Goal: Task Accomplishment & Management: Manage account settings

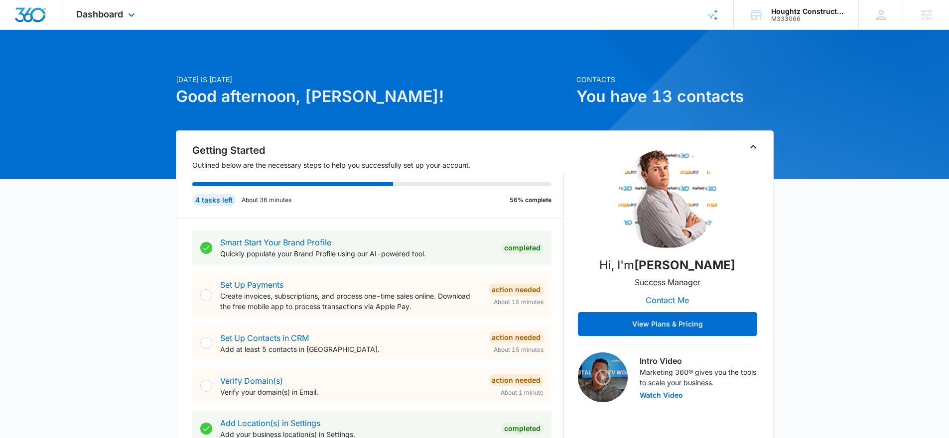
click at [98, 2] on div "Dashboard Apps Reputation Websites Forms CRM Email Social Shop Payments POS Con…" at bounding box center [106, 14] width 91 height 29
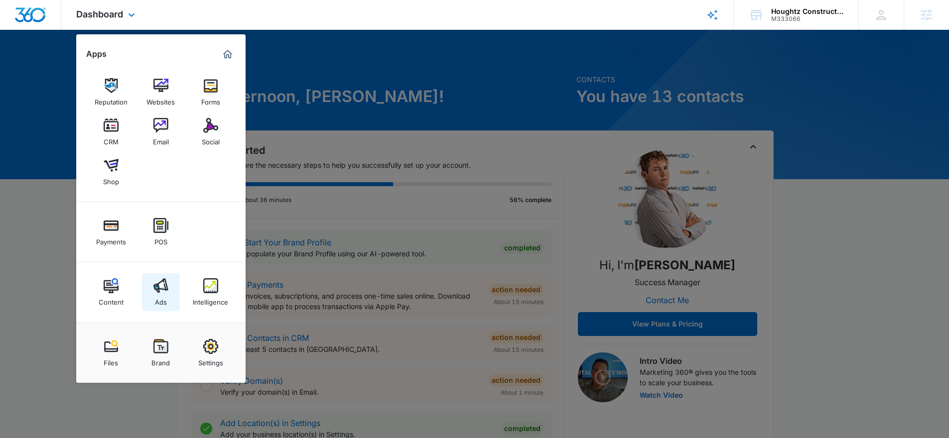
click at [164, 296] on div "Ads" at bounding box center [161, 299] width 12 height 13
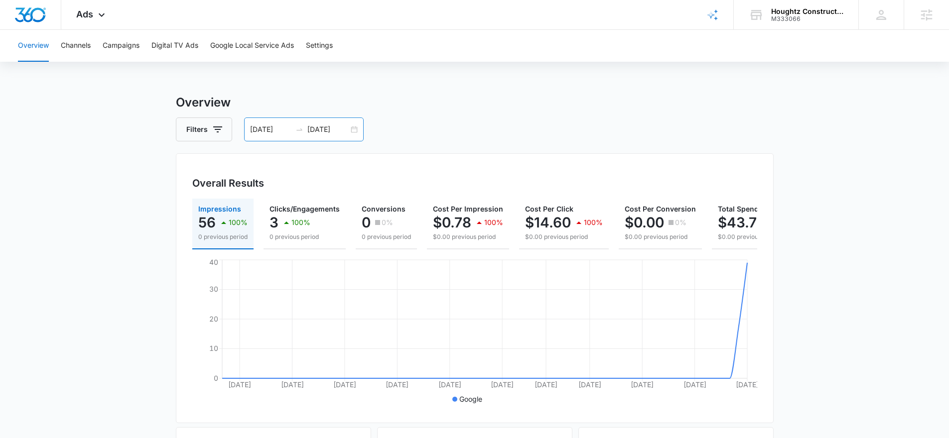
click at [356, 127] on div "06/02/2025 08/01/2025" at bounding box center [303, 130] width 119 height 24
click at [354, 126] on div "06/02/2025 08/01/2025" at bounding box center [303, 130] width 119 height 24
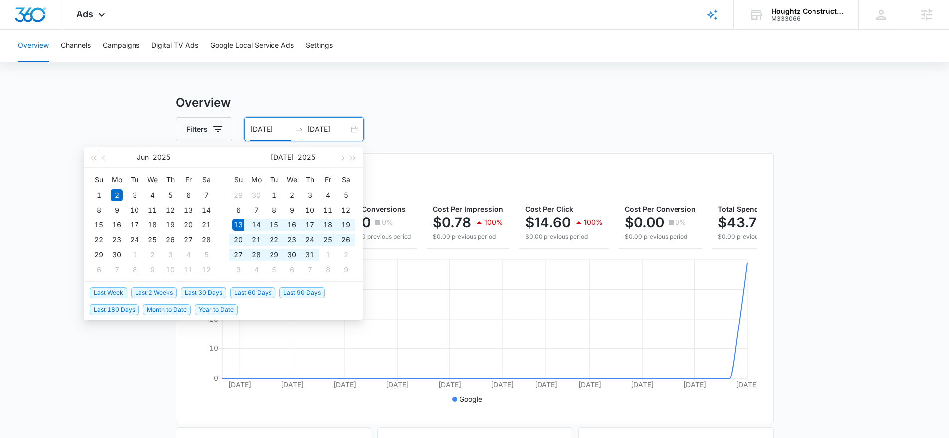
click at [200, 291] on span "Last 30 Days" at bounding box center [203, 292] width 45 height 11
type input "[DATE]"
type input "08/12/2025"
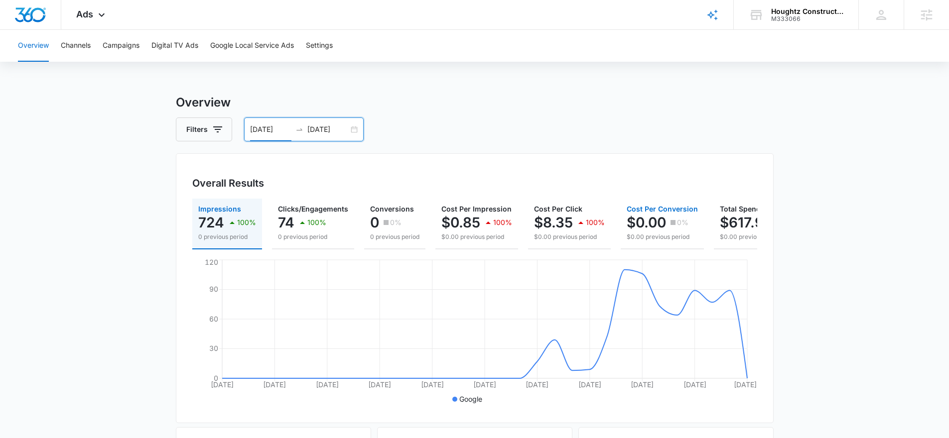
click at [632, 247] on button "Cost Per Conversion $0.00 0% $0.00 previous period" at bounding box center [661, 224] width 83 height 51
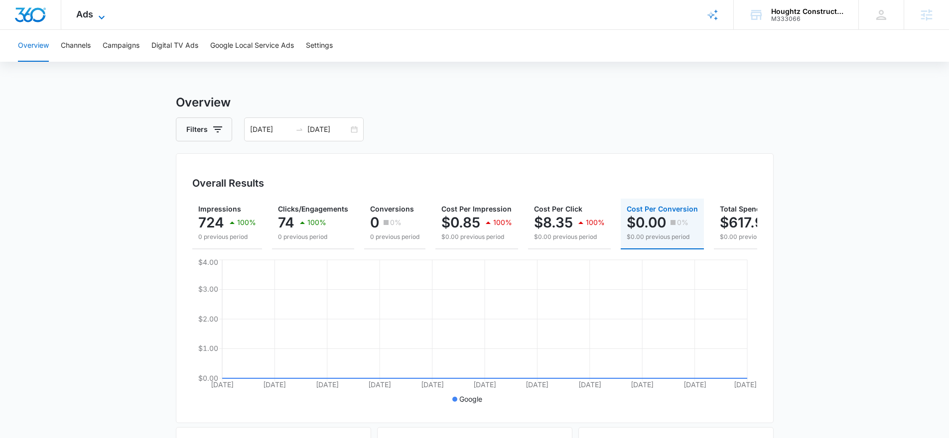
click at [82, 9] on span "Ads" at bounding box center [84, 14] width 17 height 10
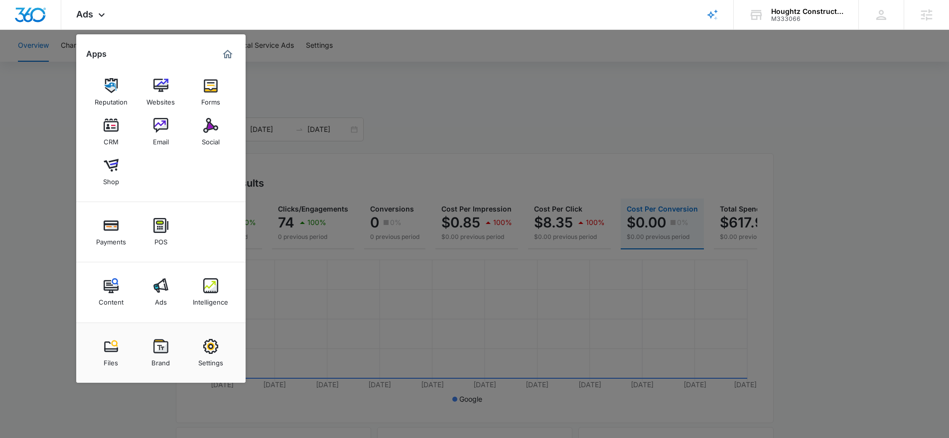
drag, startPoint x: 401, startPoint y: 89, endPoint x: 353, endPoint y: 72, distance: 51.6
click at [399, 88] on div at bounding box center [474, 219] width 949 height 438
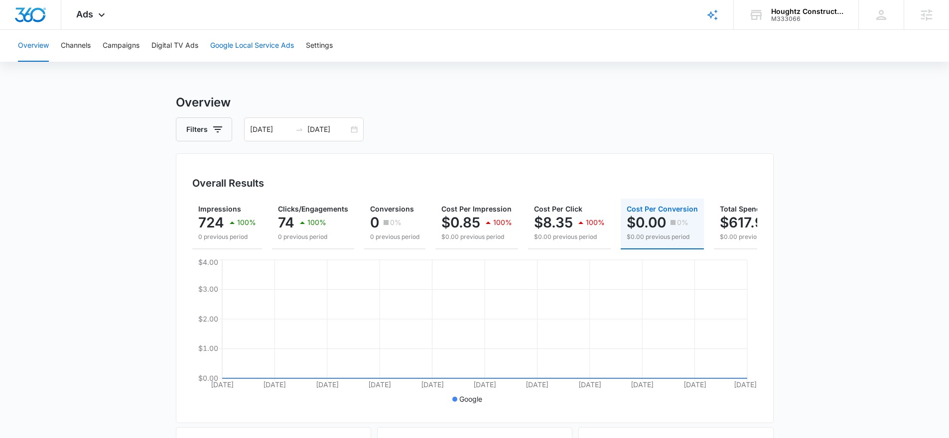
click at [276, 50] on button "Google Local Service Ads" at bounding box center [252, 46] width 84 height 32
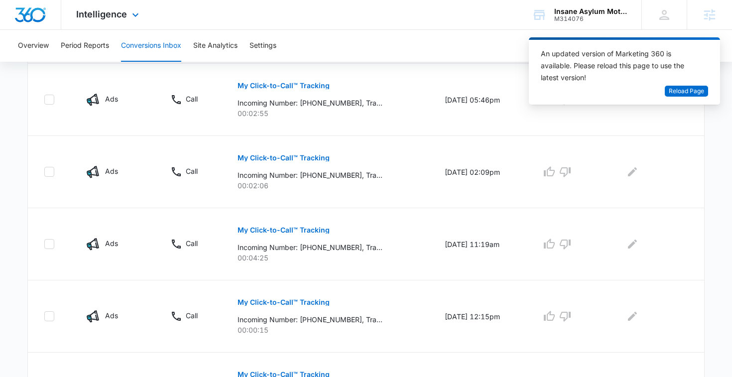
click at [479, 4] on div "Intelligence Apps Reputation Websites Forms CRM Email Social Shop Payments POS …" at bounding box center [366, 15] width 732 height 30
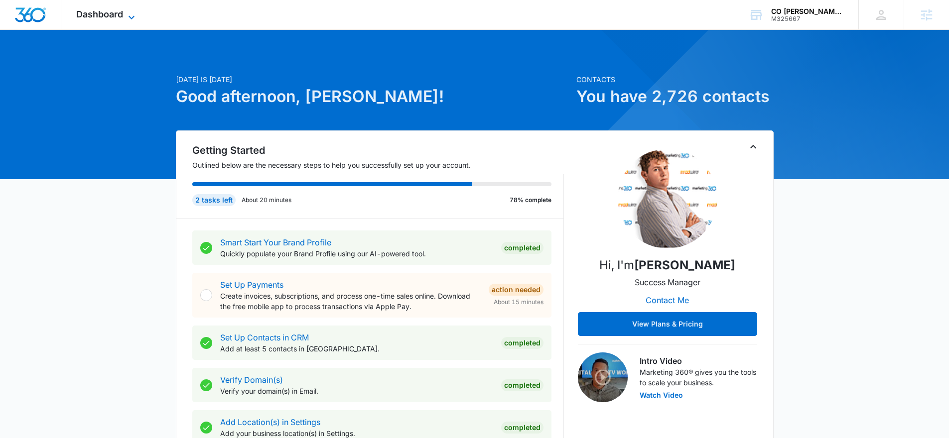
click at [101, 18] on span "Dashboard" at bounding box center [99, 14] width 47 height 10
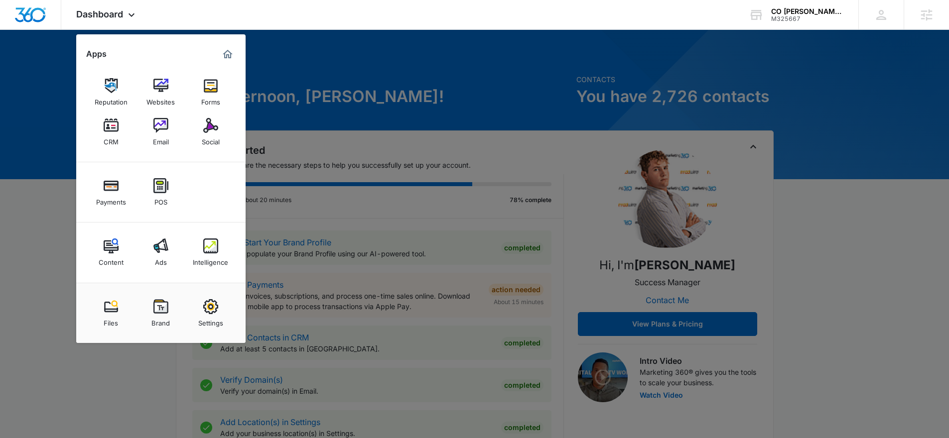
click at [161, 254] on div "Ads" at bounding box center [161, 259] width 12 height 13
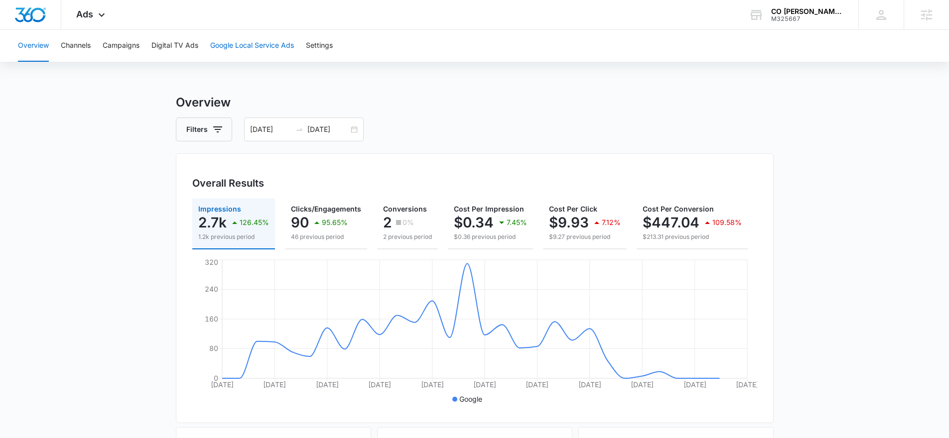
click at [264, 48] on button "Google Local Service Ads" at bounding box center [252, 46] width 84 height 32
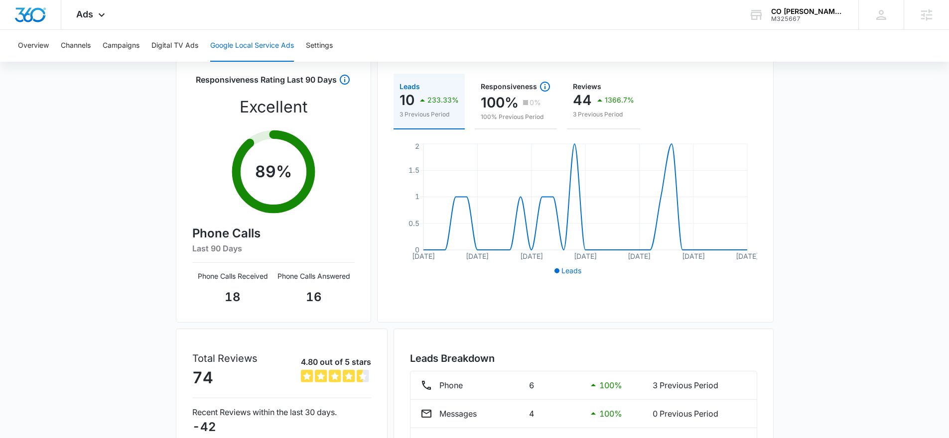
scroll to position [174, 0]
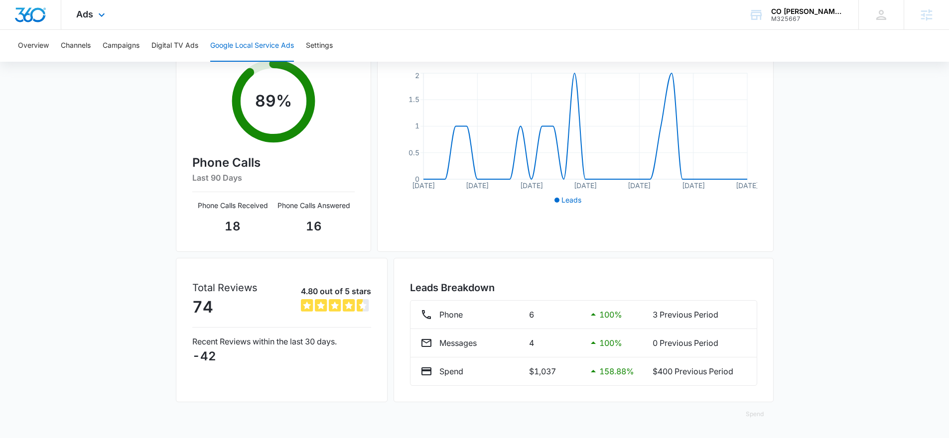
click at [95, 18] on div "Ads Apps Reputation Websites Forms CRM Email Social Payments POS Content Ads In…" at bounding box center [91, 14] width 61 height 29
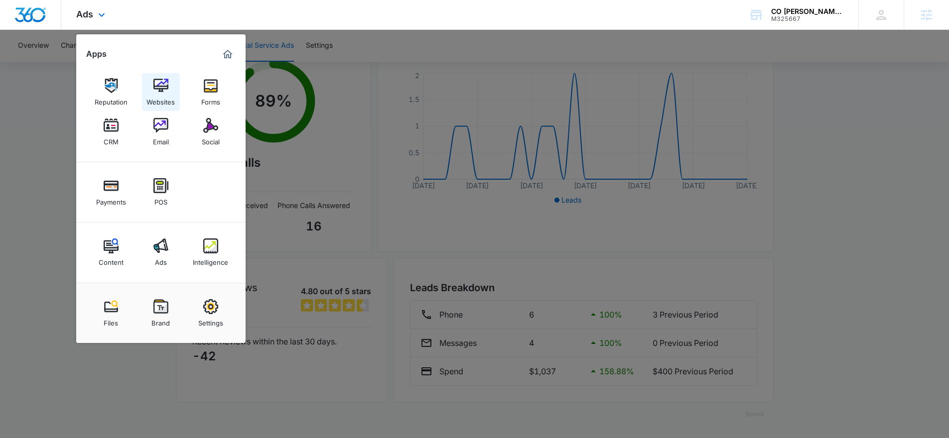
click at [148, 85] on link "Websites" at bounding box center [161, 92] width 38 height 38
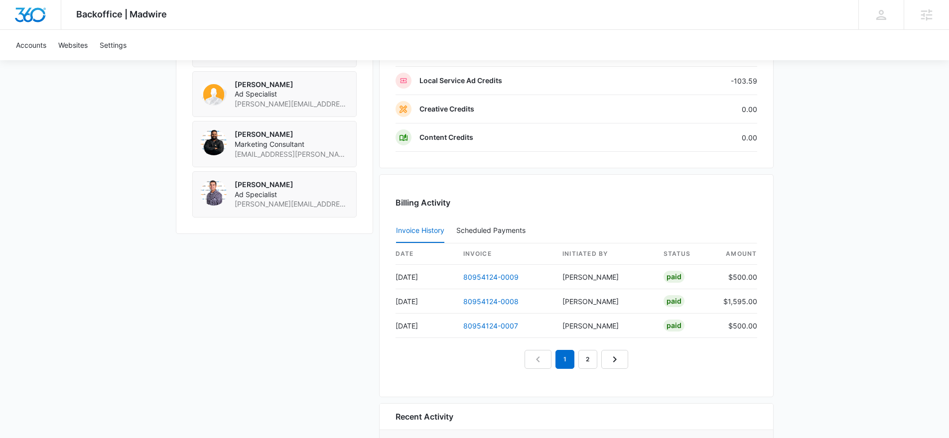
scroll to position [932, 0]
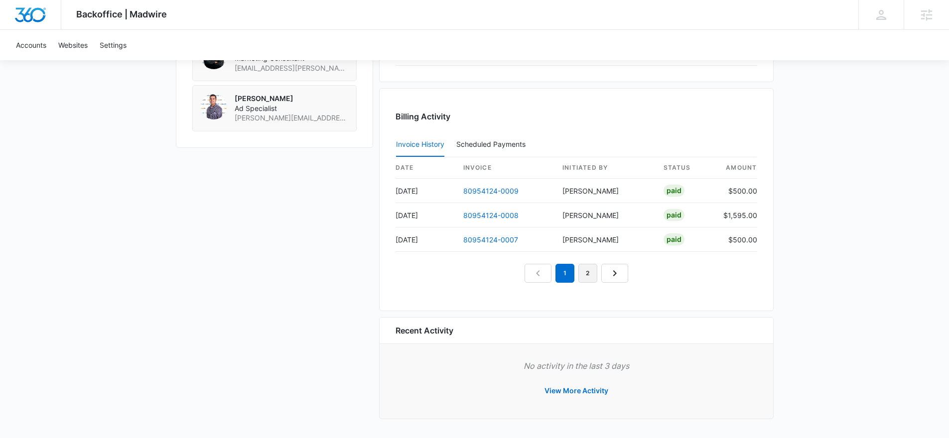
click at [592, 274] on link "2" at bounding box center [587, 273] width 19 height 19
click at [593, 271] on link "3" at bounding box center [599, 273] width 19 height 19
click at [577, 272] on link "2" at bounding box center [576, 273] width 19 height 19
click at [594, 275] on link "3" at bounding box center [599, 273] width 19 height 19
click at [569, 276] on link "2" at bounding box center [576, 273] width 19 height 19
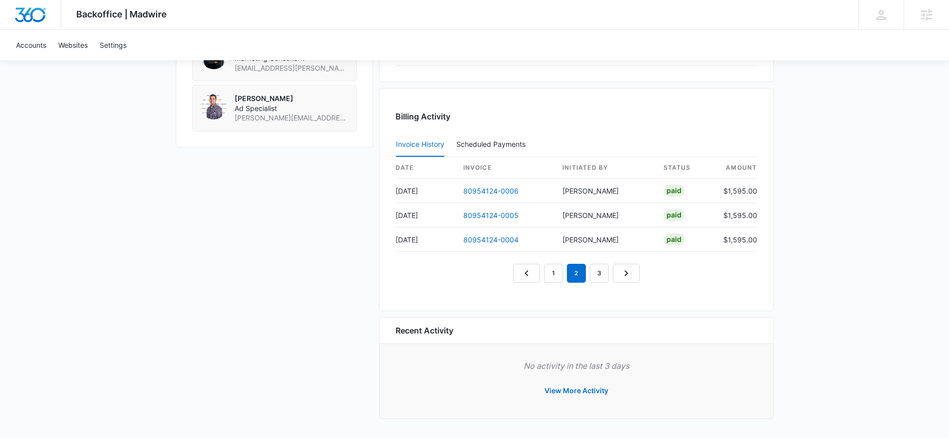
click at [563, 274] on nav "1 2 3" at bounding box center [576, 273] width 126 height 19
click at [559, 274] on link "1" at bounding box center [553, 273] width 19 height 19
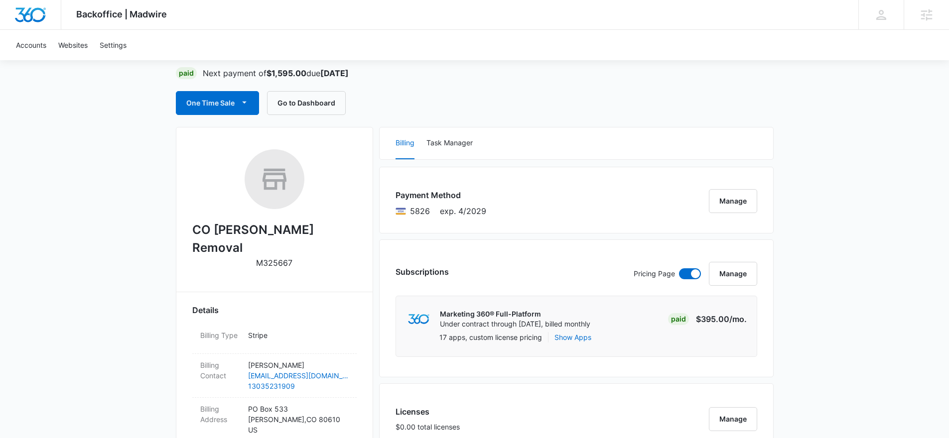
scroll to position [0, 0]
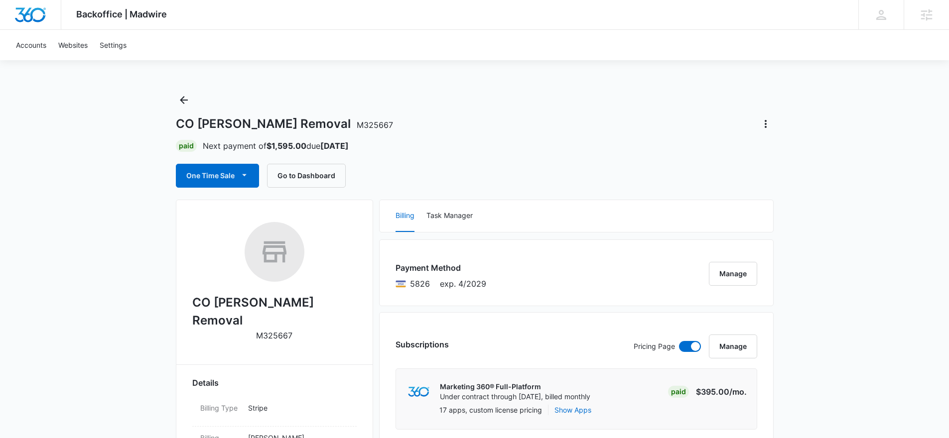
drag, startPoint x: 184, startPoint y: 124, endPoint x: 173, endPoint y: 124, distance: 11.0
click at [183, 124] on h1 "CO [PERSON_NAME] Removal M325667" at bounding box center [284, 124] width 217 height 15
drag, startPoint x: 173, startPoint y: 124, endPoint x: 283, endPoint y: 123, distance: 110.0
click at [279, 122] on h1 "CO Stump Removal M325667" at bounding box center [284, 124] width 217 height 15
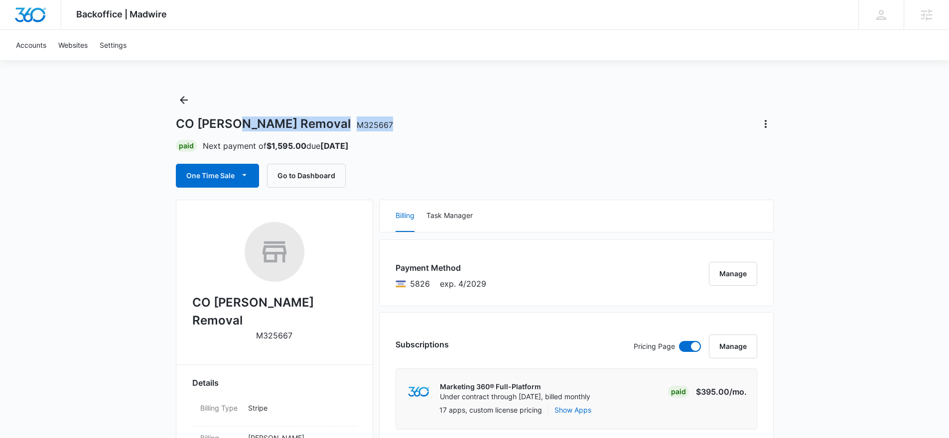
click at [279, 122] on h1 "CO Stump Removal M325667" at bounding box center [284, 124] width 217 height 15
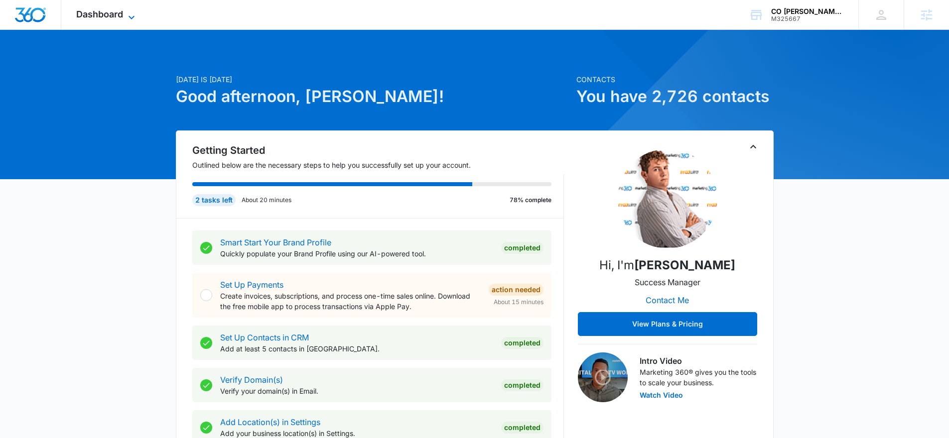
click at [128, 14] on icon at bounding box center [131, 17] width 12 height 12
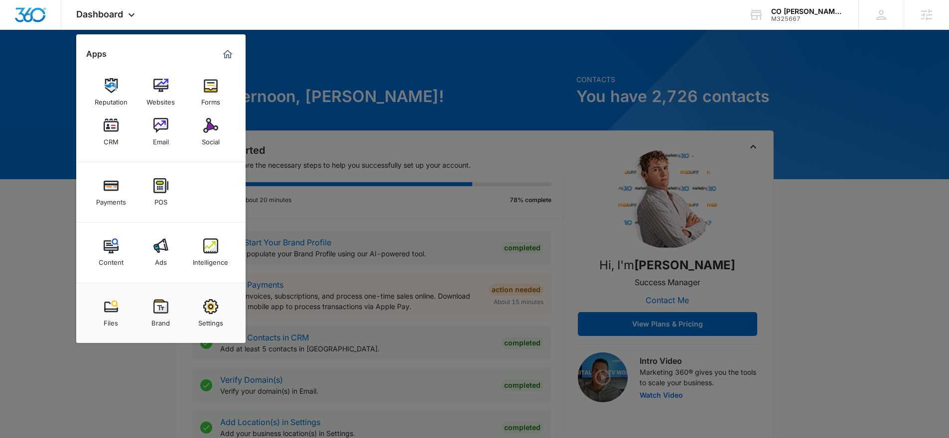
click at [165, 254] on div "Ads" at bounding box center [161, 259] width 12 height 13
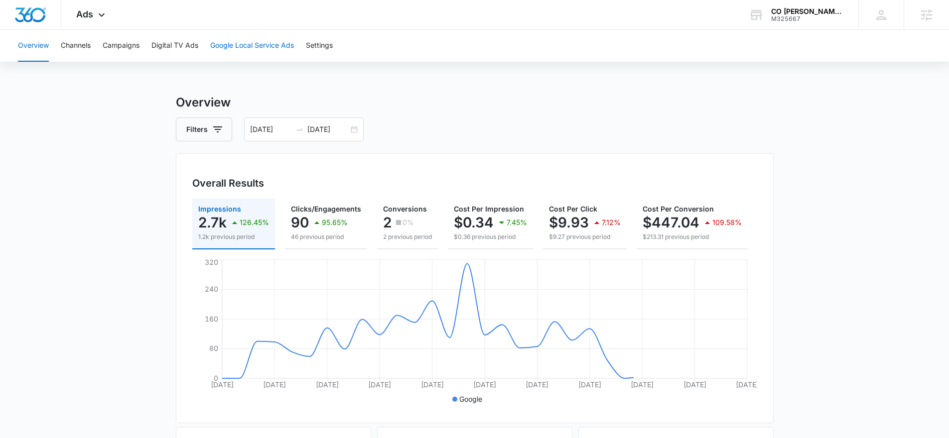
click at [265, 46] on button "Google Local Service Ads" at bounding box center [252, 46] width 84 height 32
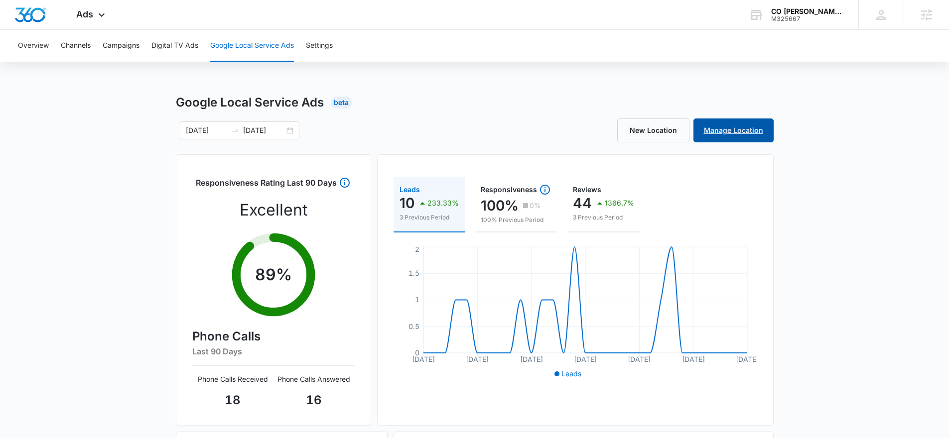
click at [740, 130] on link "Manage Location" at bounding box center [733, 131] width 80 height 24
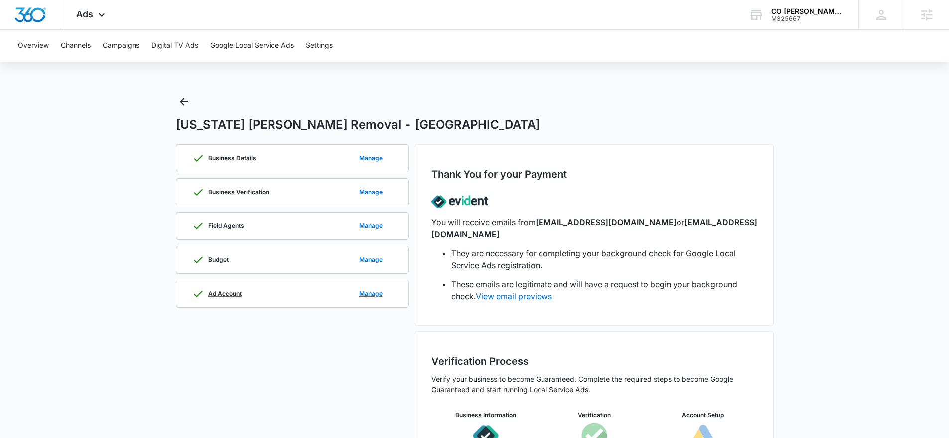
click at [247, 293] on div "Ad Account Manage" at bounding box center [292, 293] width 200 height 27
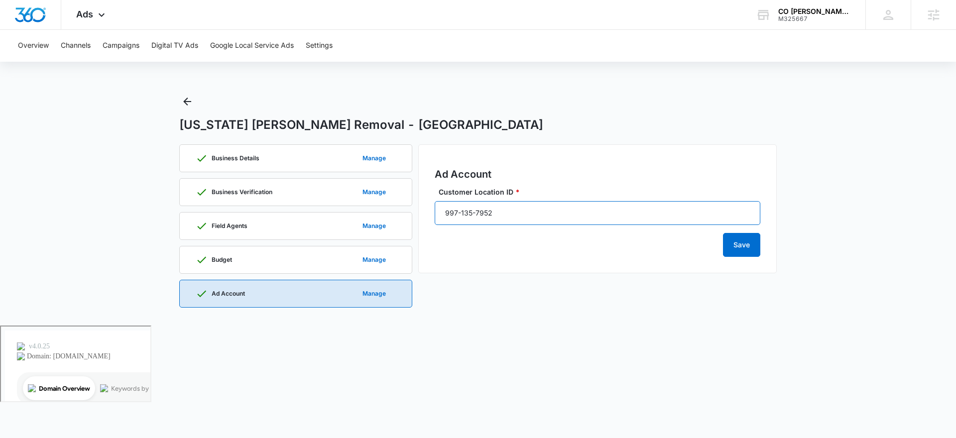
drag, startPoint x: 519, startPoint y: 213, endPoint x: 402, endPoint y: 215, distance: 117.0
click at [410, 216] on div "Business Details Manage Business Verification Manage Field Agents Manage Budget…" at bounding box center [477, 228] width 597 height 169
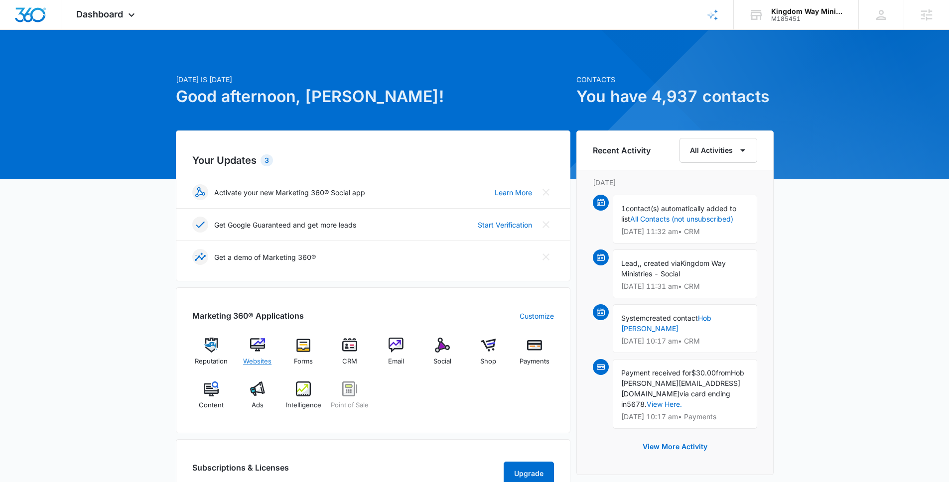
click at [268, 350] on div "Websites" at bounding box center [257, 356] width 38 height 36
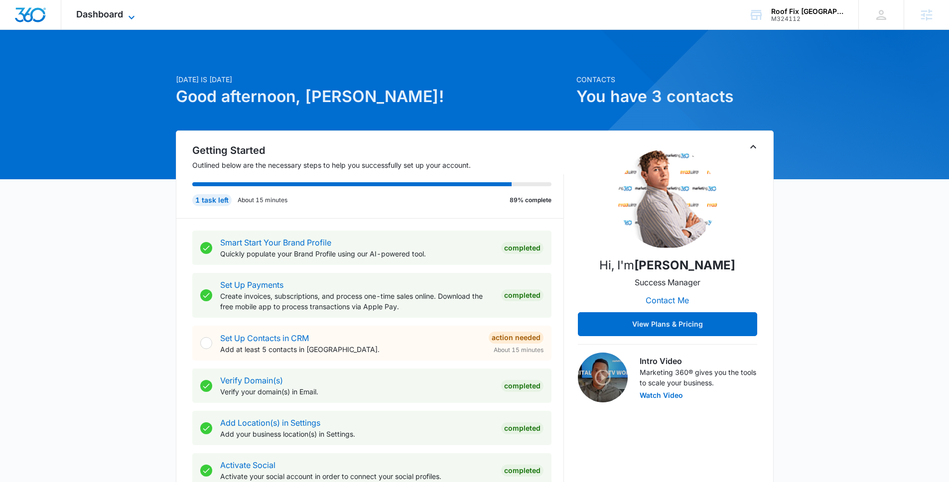
click at [103, 13] on span "Dashboard" at bounding box center [99, 14] width 47 height 10
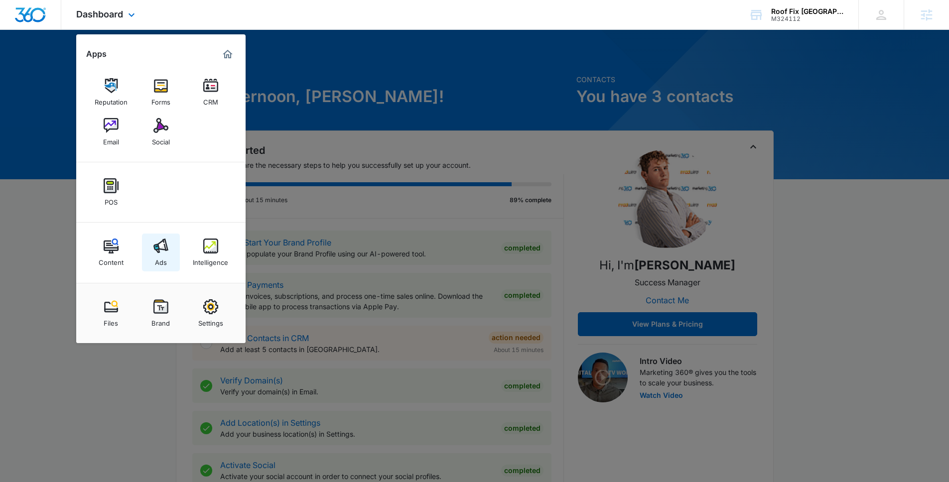
click at [165, 257] on div "Ads" at bounding box center [161, 259] width 12 height 13
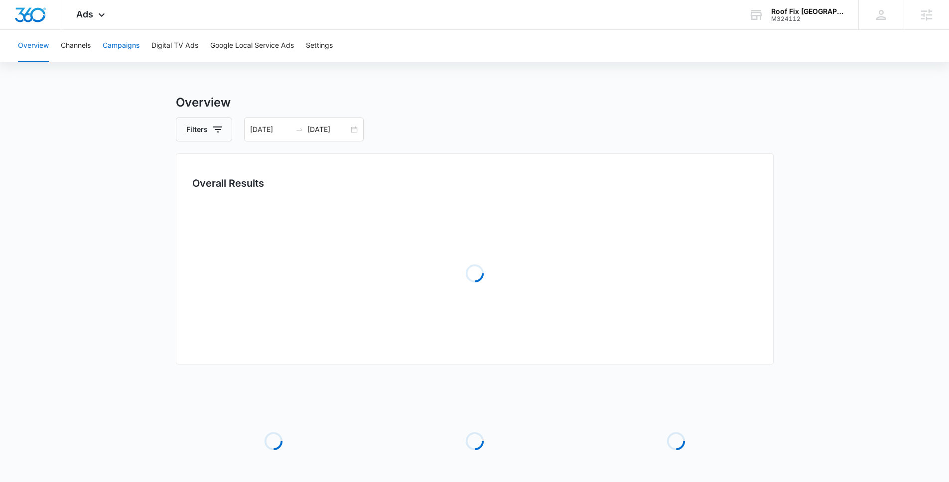
click at [122, 40] on button "Campaigns" at bounding box center [121, 46] width 37 height 32
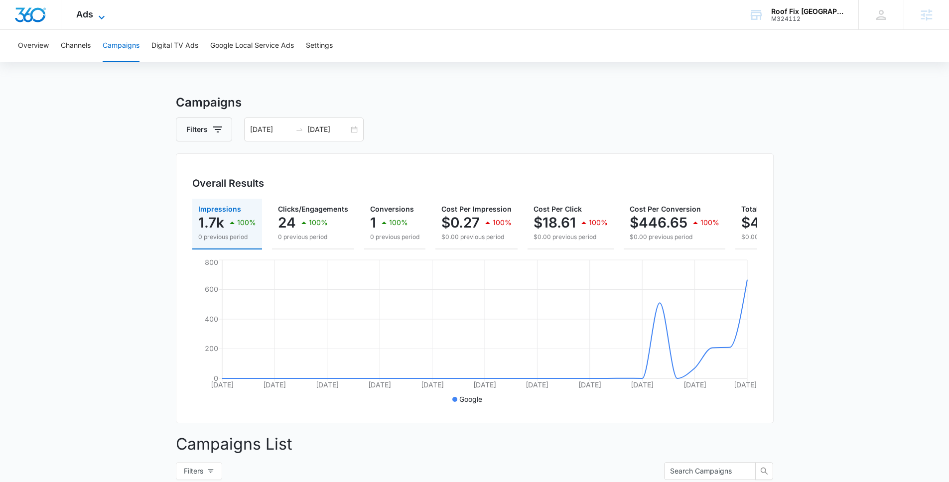
click at [88, 16] on span "Ads" at bounding box center [84, 14] width 17 height 10
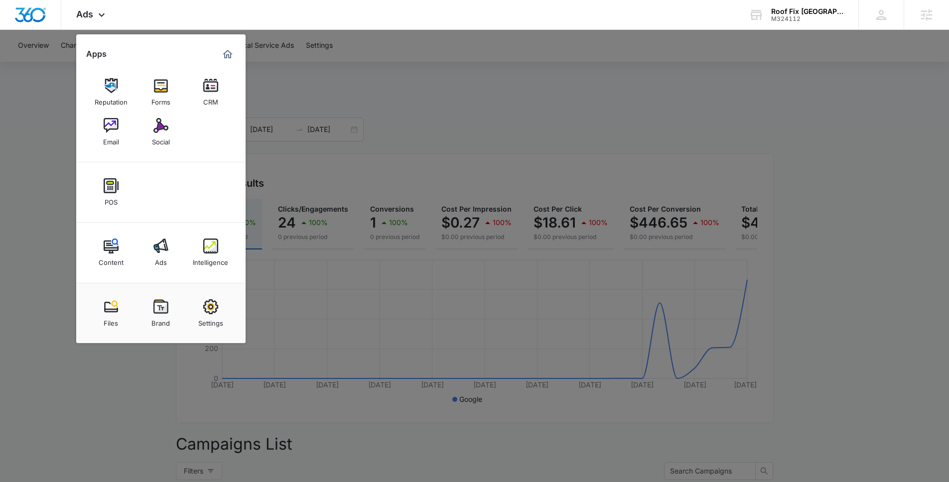
click at [203, 254] on div "Intelligence" at bounding box center [210, 259] width 35 height 13
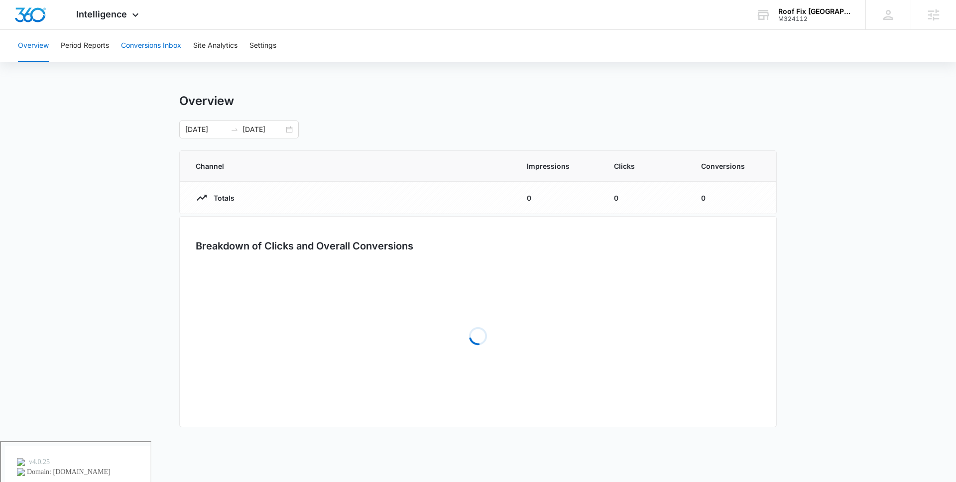
click at [140, 47] on button "Conversions Inbox" at bounding box center [151, 46] width 60 height 32
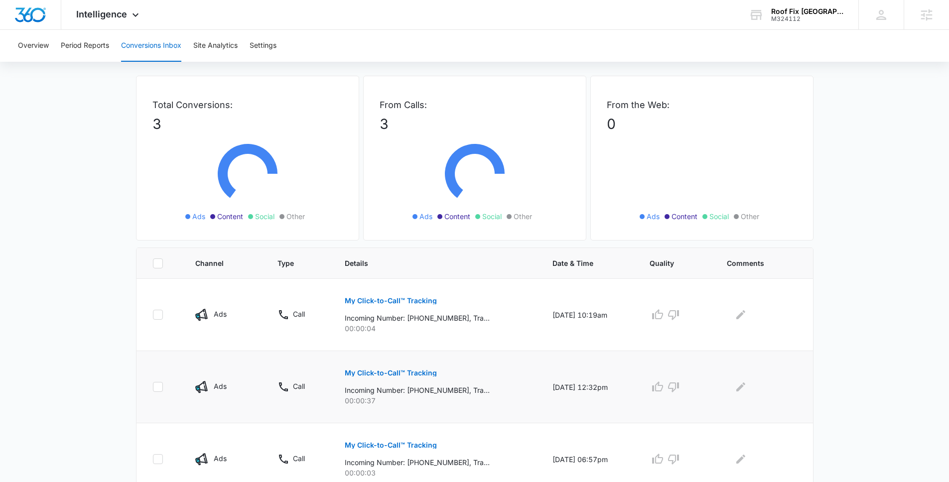
scroll to position [71, 0]
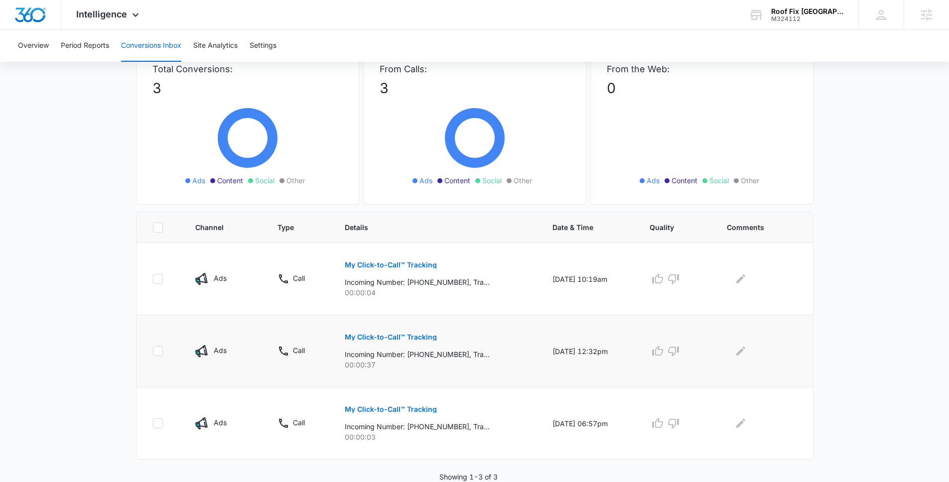
click at [400, 335] on p "My Click-to-Call™ Tracking" at bounding box center [391, 337] width 92 height 7
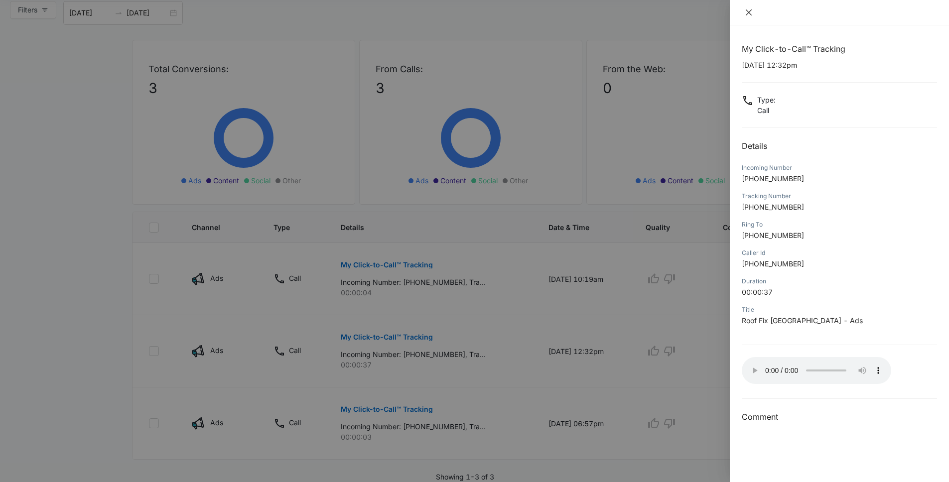
click at [741, 14] on div at bounding box center [838, 12] width 219 height 25
click at [745, 14] on icon "close" at bounding box center [748, 12] width 8 height 8
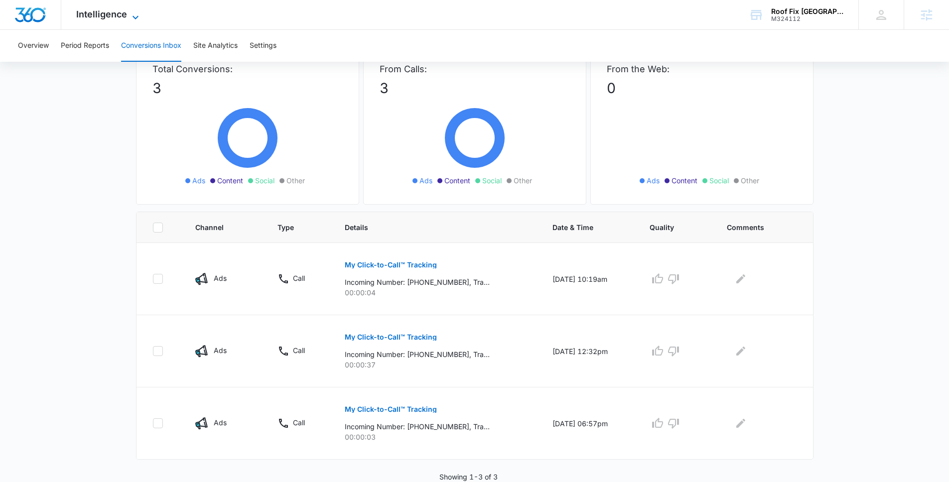
click at [111, 12] on span "Intelligence" at bounding box center [101, 14] width 51 height 10
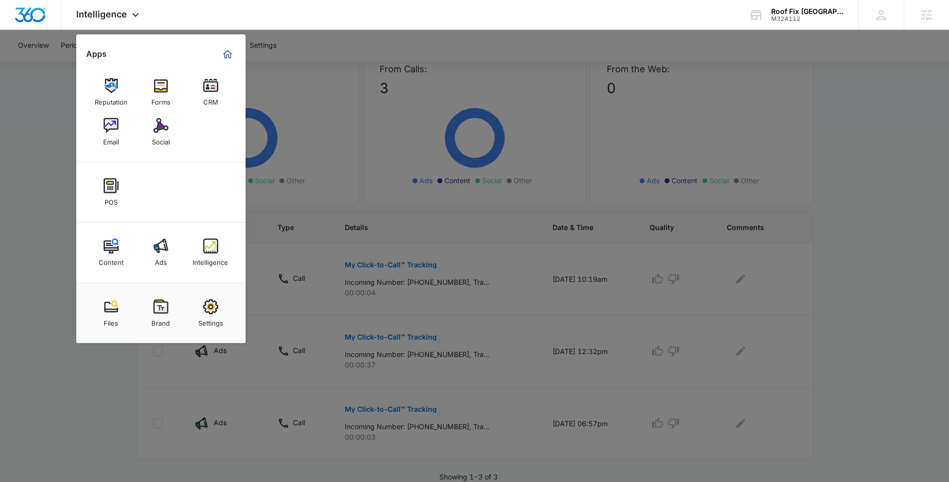
click at [376, 30] on div at bounding box center [474, 241] width 949 height 482
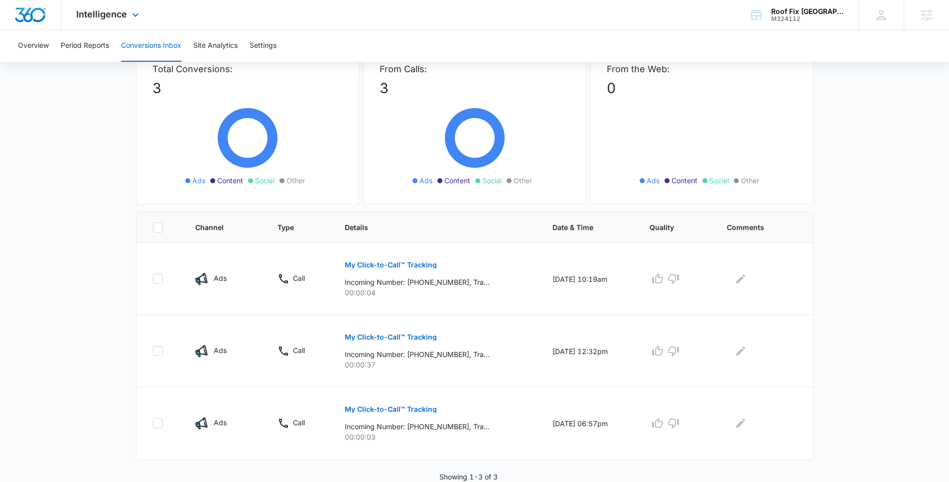
click at [130, 21] on div "Intelligence Apps Reputation Forms CRM Email Social POS Content Ads Intelligenc…" at bounding box center [108, 14] width 95 height 29
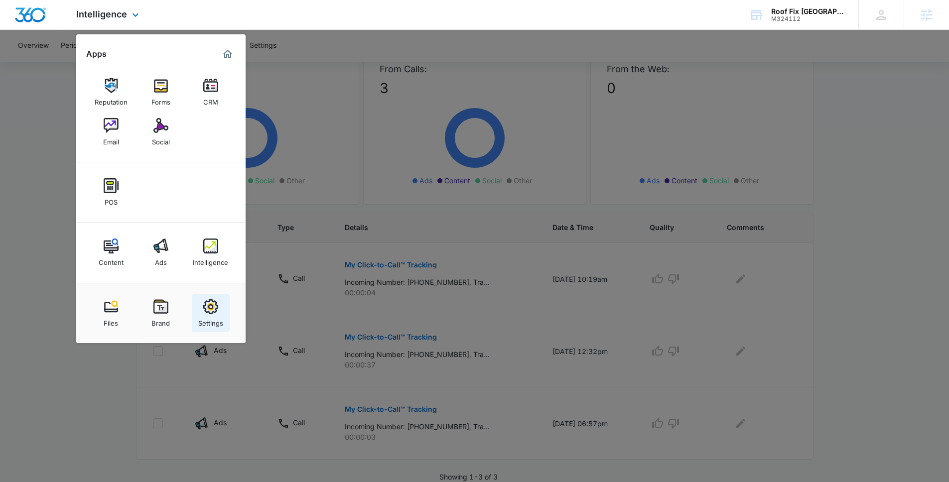
click at [222, 316] on div "Settings" at bounding box center [210, 320] width 25 height 13
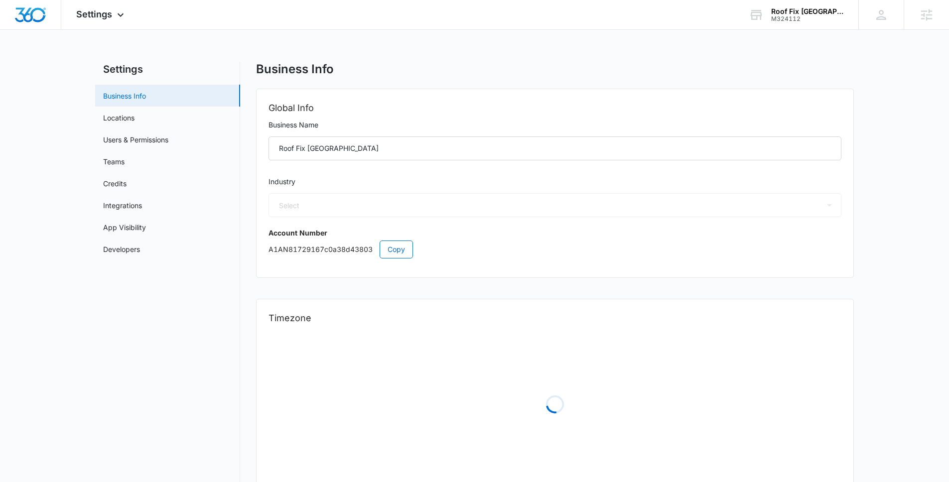
select select "6"
select select "US"
select select "America/[GEOGRAPHIC_DATA]"
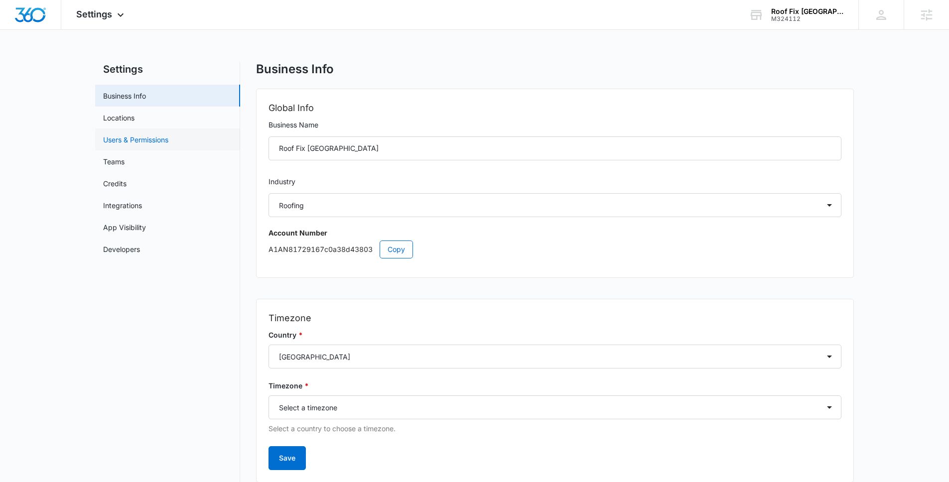
click at [155, 135] on link "Users & Permissions" at bounding box center [135, 139] width 65 height 10
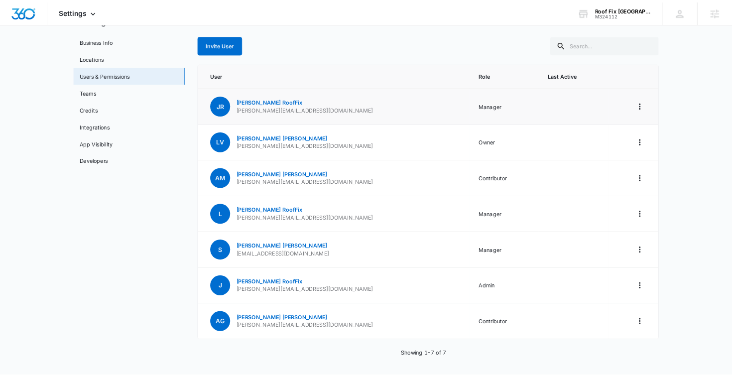
scroll to position [44, 0]
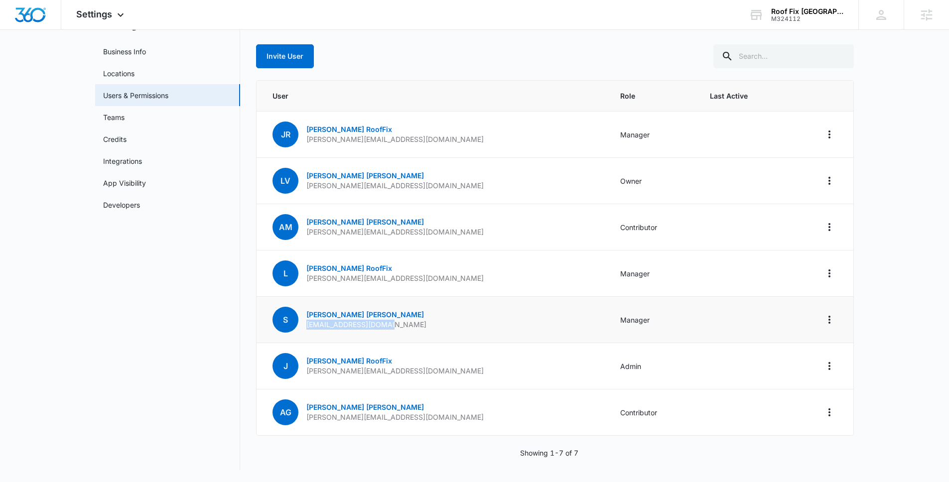
drag, startPoint x: 303, startPoint y: 324, endPoint x: 382, endPoint y: 324, distance: 78.7
click at [382, 324] on div "S [PERSON_NAME] [EMAIL_ADDRESS][DOMAIN_NAME]" at bounding box center [349, 320] width 154 height 26
copy p "shconsultinganddesign"
drag, startPoint x: 401, startPoint y: 422, endPoint x: 305, endPoint y: 417, distance: 96.2
click at [305, 417] on td "[PERSON_NAME] Garza [EMAIL_ADDRESS][DOMAIN_NAME]" at bounding box center [432, 412] width 352 height 46
